Goal: Information Seeking & Learning: Learn about a topic

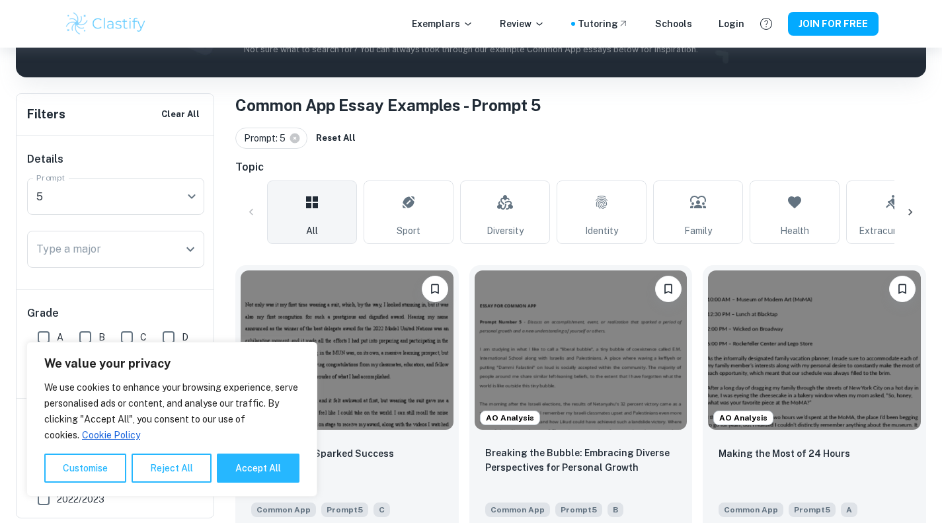
scroll to position [220, 0]
click at [159, 470] on button "Reject All" at bounding box center [172, 468] width 80 height 29
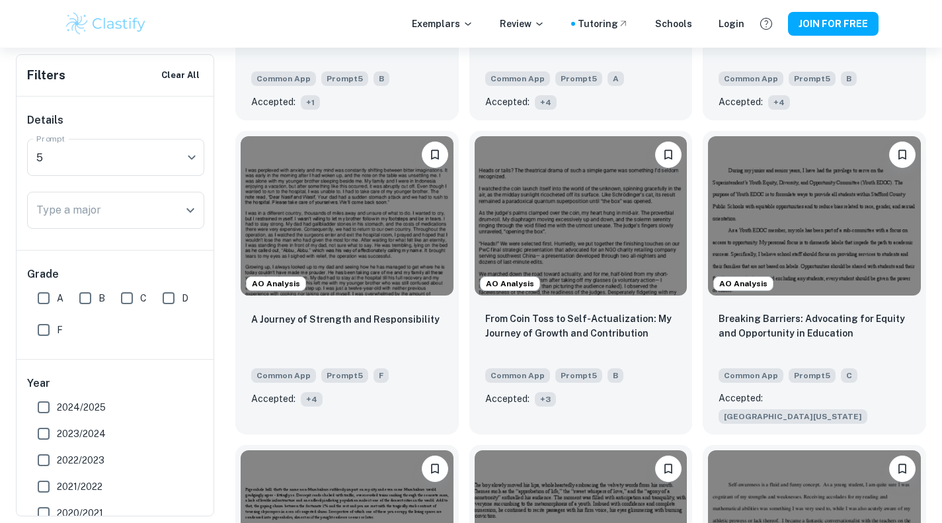
scroll to position [1763, 0]
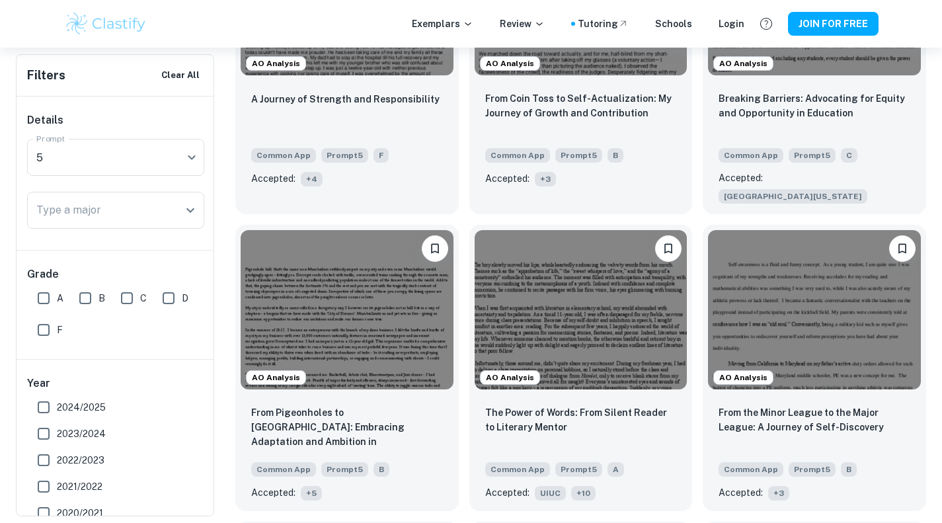
click at [779, 329] on img at bounding box center [814, 309] width 213 height 159
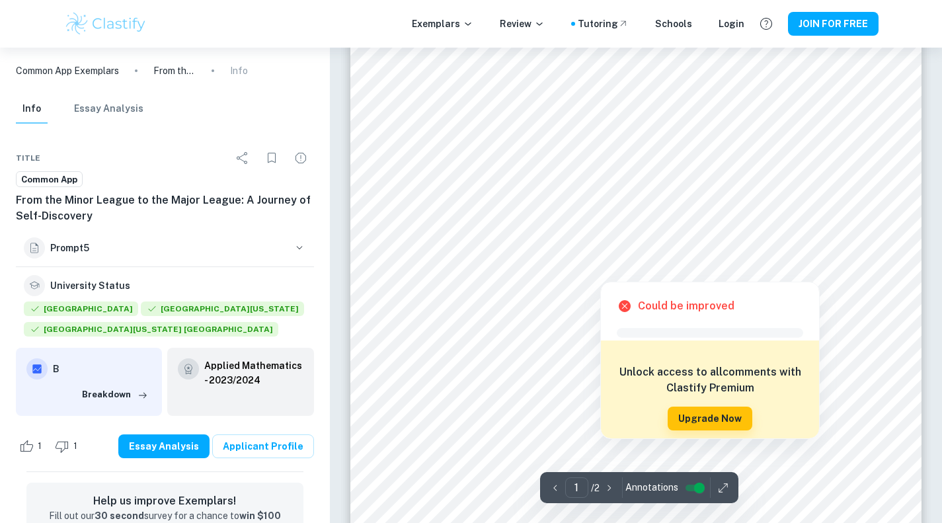
scroll to position [220, 0]
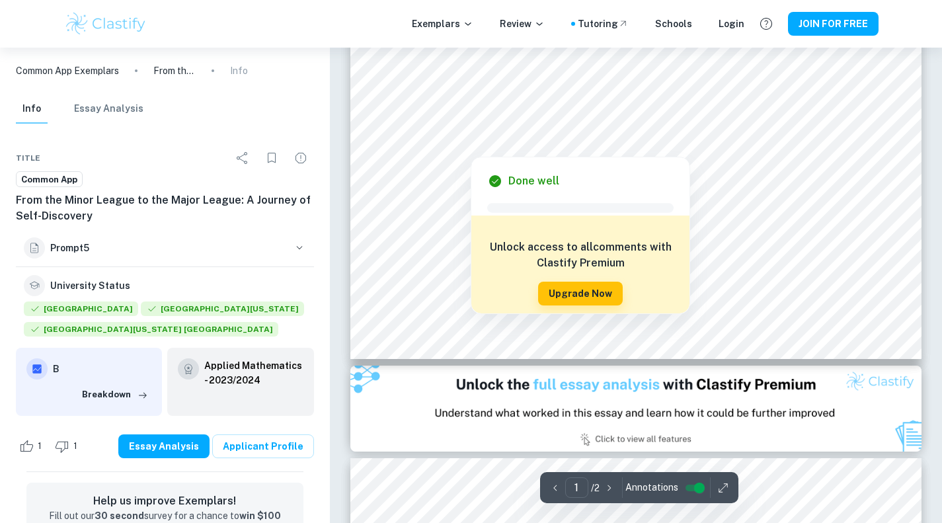
type input "2"
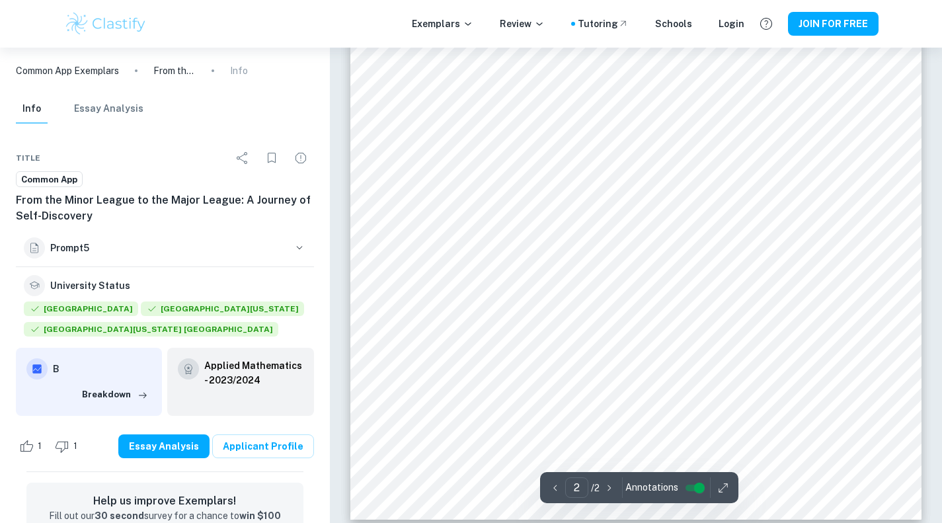
scroll to position [1128, 0]
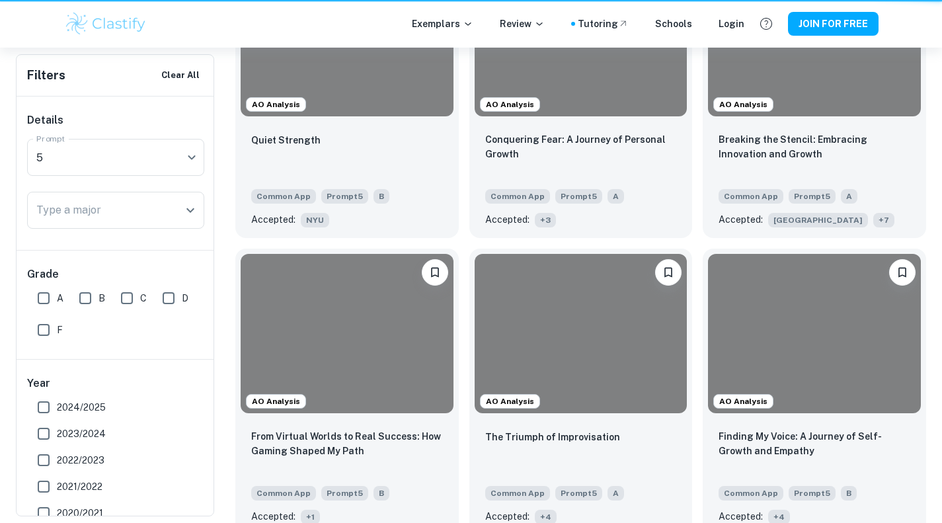
scroll to position [1763, 0]
